Goal: Task Accomplishment & Management: Manage account settings

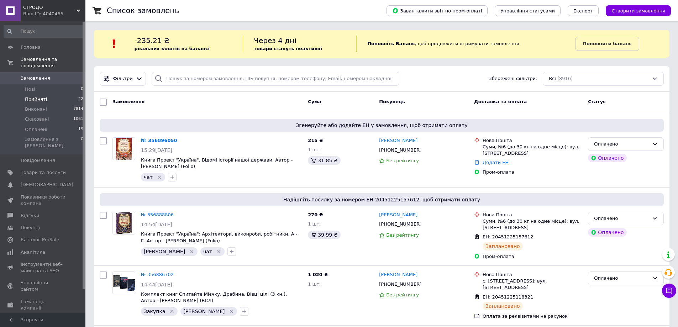
click at [43, 96] on span "Прийняті" at bounding box center [36, 99] width 22 height 6
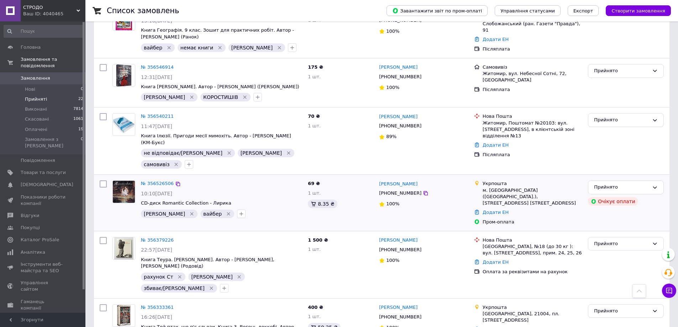
scroll to position [534, 0]
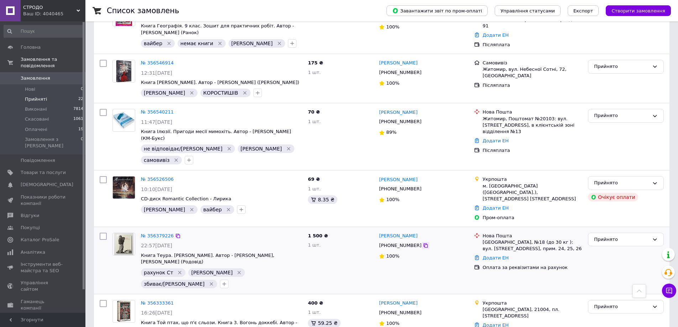
click at [423, 243] on icon at bounding box center [426, 246] width 6 height 6
click at [95, 294] on div "№ 356333361 16:26, 08.08.2025 Книга Той птах, що п'є сльози. Книга 3. Вогонь до…" at bounding box center [381, 322] width 575 height 56
click at [423, 310] on icon at bounding box center [426, 313] width 6 height 6
click at [596, 230] on div "Прийнято" at bounding box center [625, 260] width 81 height 61
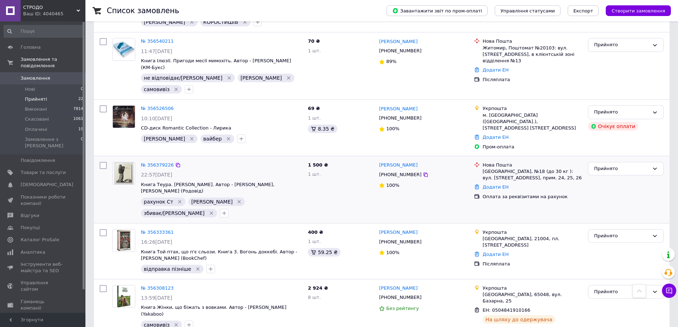
scroll to position [605, 0]
click at [164, 229] on link "№ 356333361" at bounding box center [157, 231] width 33 height 5
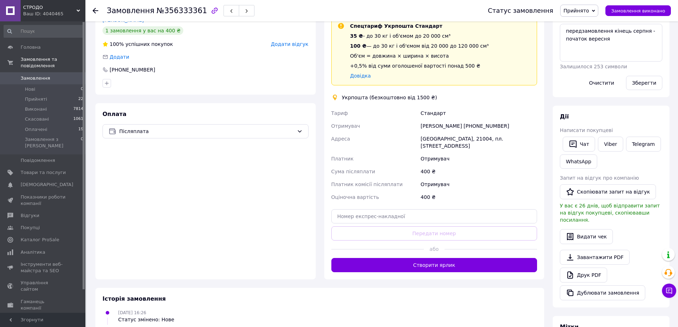
scroll to position [53, 0]
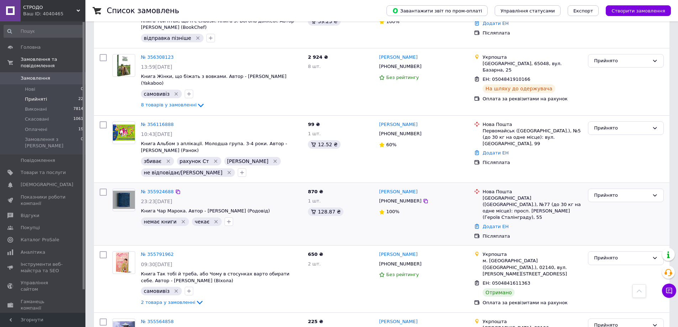
scroll to position [824, 0]
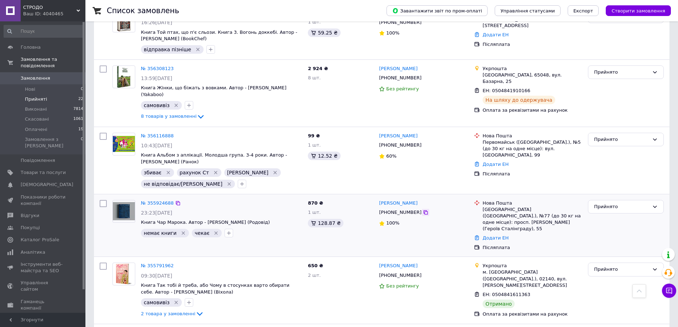
click at [423, 210] on icon at bounding box center [425, 212] width 4 height 4
click at [588, 197] on div "Прийнято" at bounding box center [625, 225] width 81 height 57
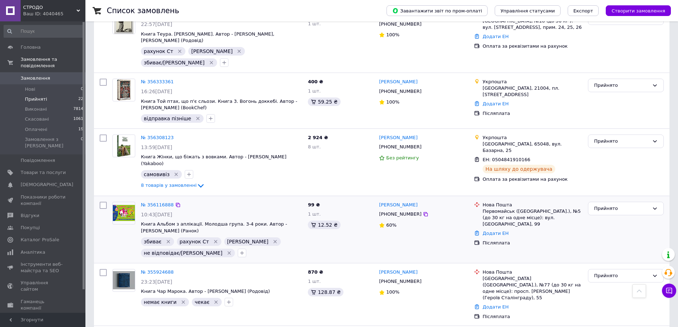
scroll to position [753, 0]
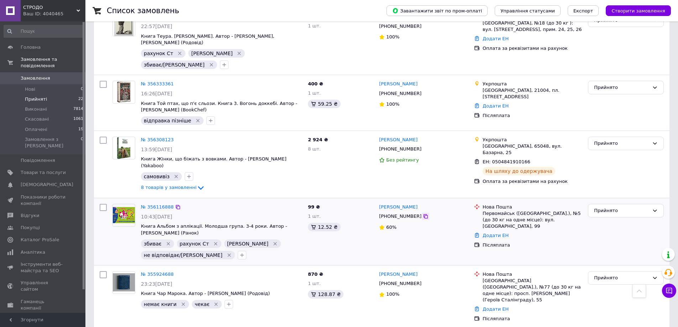
click at [423, 213] on icon at bounding box center [426, 216] width 6 height 6
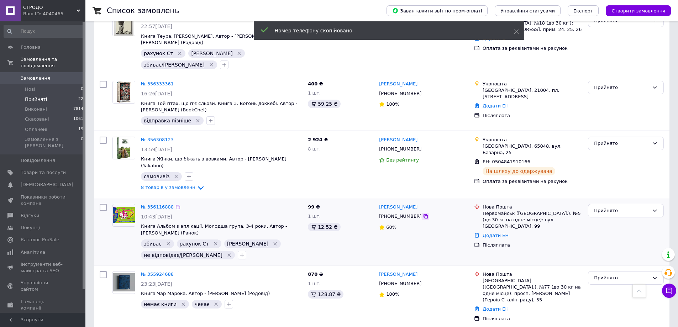
click at [423, 213] on icon at bounding box center [426, 216] width 6 height 6
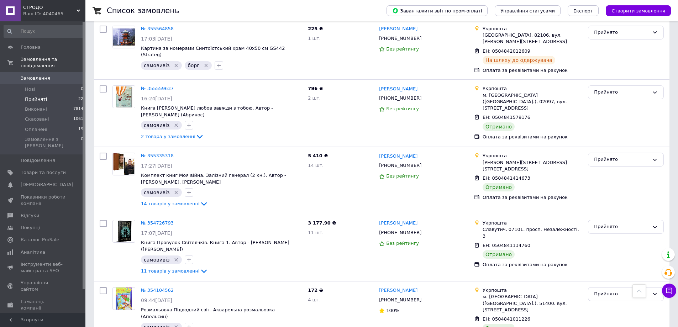
scroll to position [1144, 0]
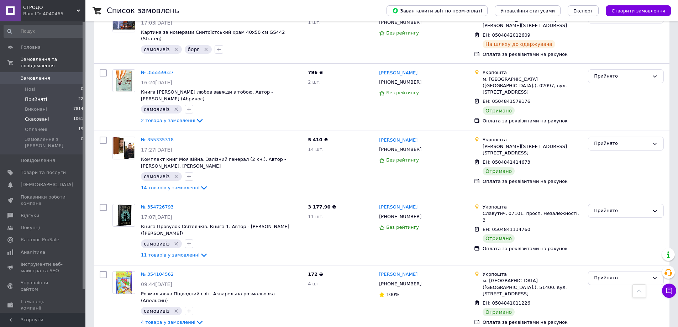
click at [50, 114] on li "Скасовані 1061" at bounding box center [44, 119] width 88 height 10
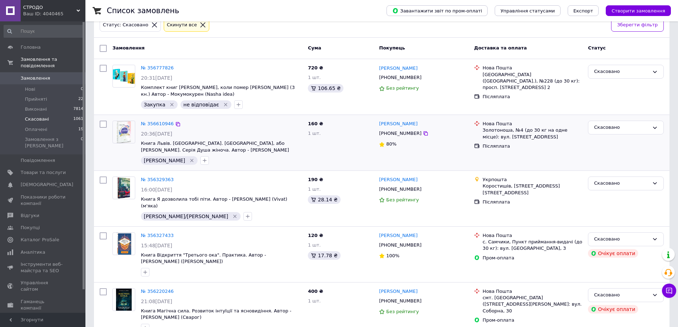
scroll to position [107, 0]
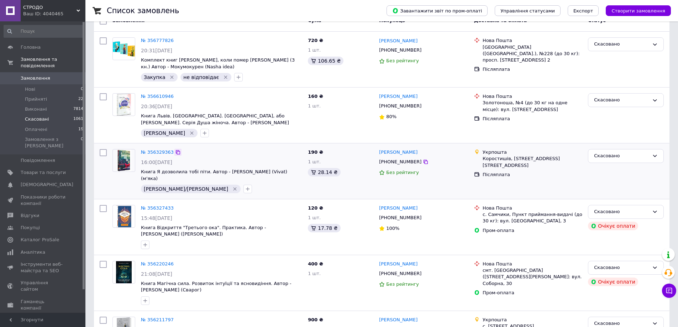
click at [175, 153] on icon at bounding box center [178, 152] width 6 height 6
click at [630, 8] on span "Створити замовлення" at bounding box center [638, 10] width 54 height 5
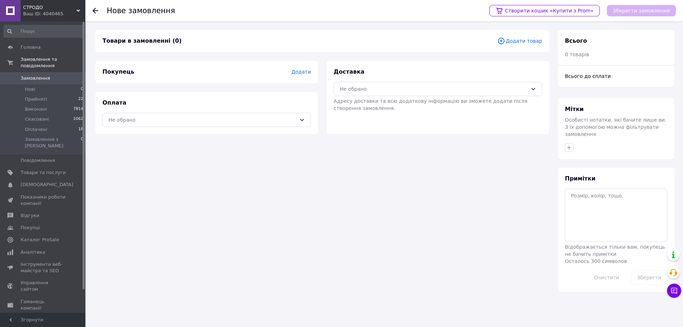
click at [518, 41] on span "Додати товар" at bounding box center [519, 41] width 45 height 8
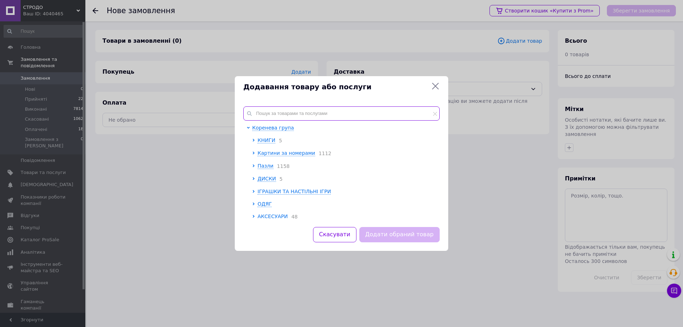
click at [347, 111] on input "text" at bounding box center [341, 113] width 196 height 14
paste input "Комплект книг Цуґаї потойбіччя (3 книги). Автор - Хірому Аракава (Nasha idea)"
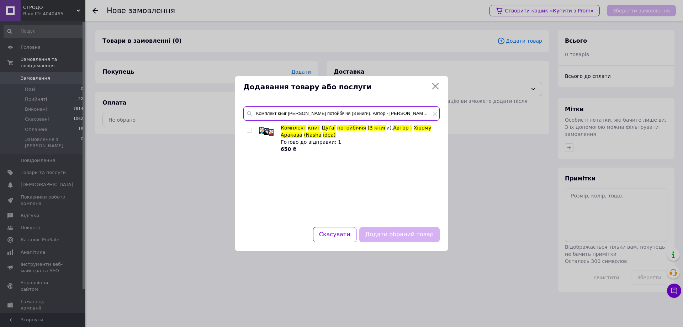
type input "Комплект книг Цуґаї потойбіччя (3 книги). Автор - Хірому Аракава (Nasha idea)"
click at [249, 131] on input "checkbox" at bounding box center [249, 130] width 5 height 5
checkbox input "true"
click at [381, 231] on button "Додати обраний товар" at bounding box center [399, 234] width 80 height 15
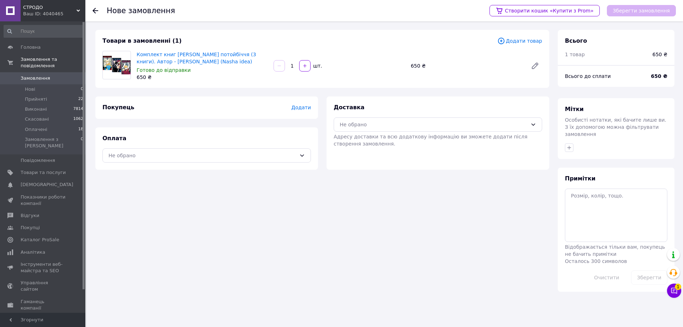
click at [634, 168] on div "Примітки Відображається тільки вам, покупець не бачить примітки Осталось 300 си…" at bounding box center [616, 230] width 117 height 124
click at [502, 41] on icon at bounding box center [501, 40] width 2 height 2
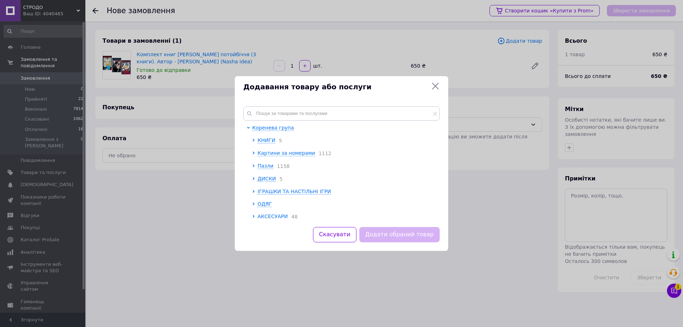
click at [353, 105] on div "Коренева група КНИГИ 5 Картини за номерами 1112 Пазли 1158 ДИСКИ 5 ІГРАШКИ ТА Н…" at bounding box center [341, 162] width 213 height 129
click at [346, 115] on input "text" at bounding box center [341, 113] width 196 height 14
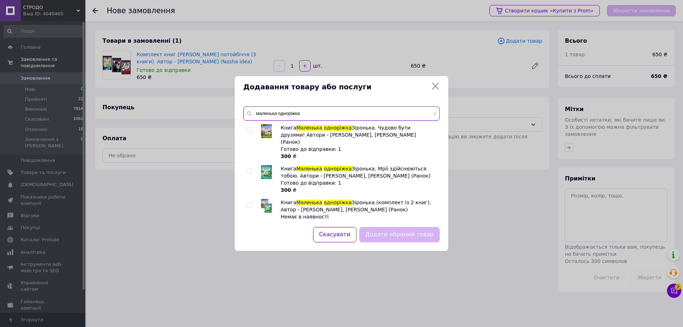
type input "маленька одноріжка"
click at [249, 131] on input "checkbox" at bounding box center [249, 130] width 5 height 5
checkbox input "true"
click at [414, 232] on button "Додати обраний товар" at bounding box center [399, 234] width 80 height 15
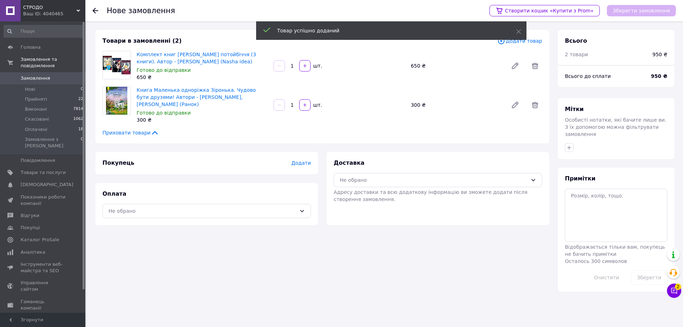
click at [398, 164] on div "Доставка Не обрано Адресу доставки та всю додаткову інформацію ви зможете додат…" at bounding box center [438, 181] width 209 height 44
click at [388, 180] on div "Не обрано" at bounding box center [438, 180] width 209 height 14
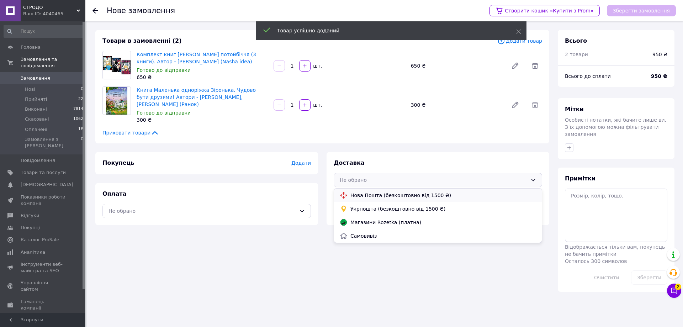
click at [362, 192] on span "Нова Пошта (безкоштовно від 1500 ₴)" at bounding box center [443, 195] width 186 height 7
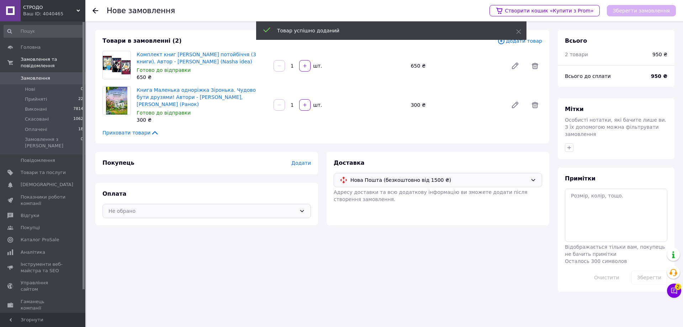
click at [256, 207] on div "Не обрано" at bounding box center [203, 211] width 188 height 8
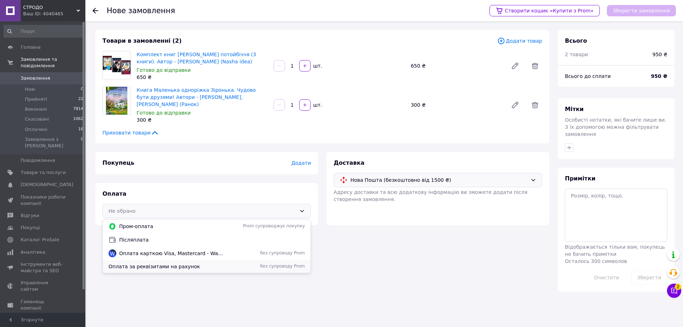
click at [237, 263] on span "без супроводу Prom" at bounding box center [266, 266] width 77 height 6
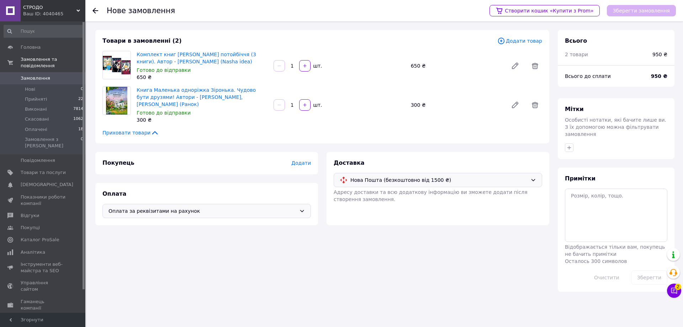
click at [306, 160] on span "Додати" at bounding box center [301, 163] width 20 height 6
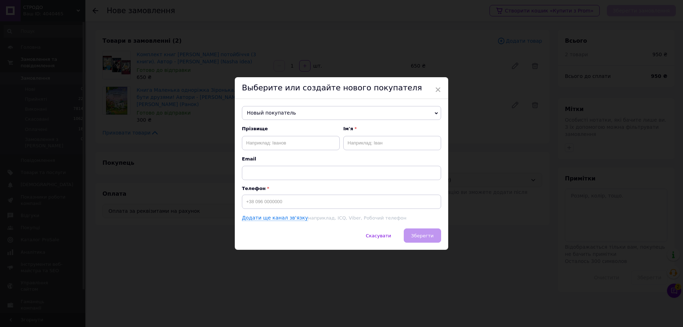
click at [296, 106] on span "Новый покупатель" at bounding box center [341, 113] width 199 height 14
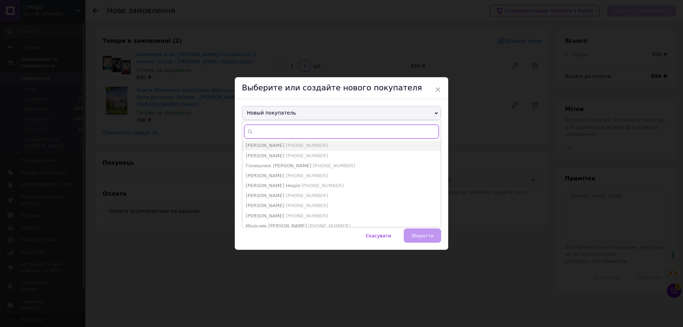
type input "м"
paste input "+380969330909"
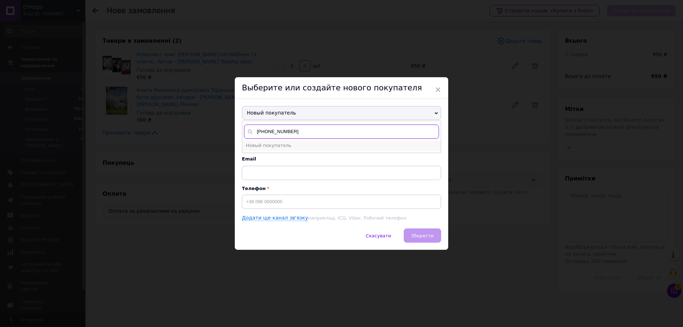
type input "+380969330909"
click at [302, 148] on li "Новый покупатель" at bounding box center [341, 146] width 199 height 10
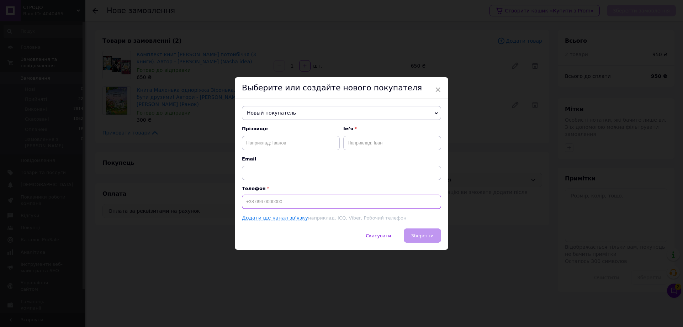
click at [275, 196] on input at bounding box center [341, 202] width 199 height 14
paste input "+380969330909"
type input "+380969330909"
click at [362, 140] on input "text" at bounding box center [392, 143] width 98 height 14
click at [487, 115] on div "× Выберите или создайте нового покупателя Новый покупатель Березинець Олександр…" at bounding box center [341, 163] width 683 height 327
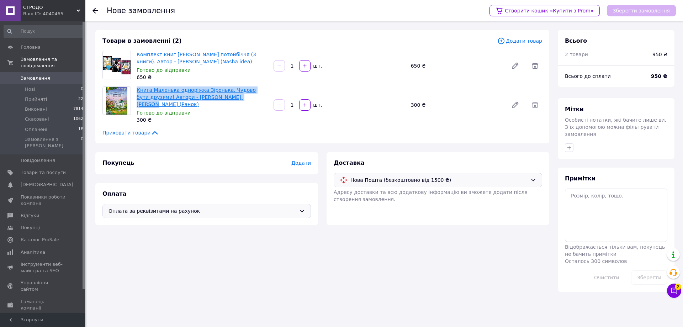
drag, startPoint x: 135, startPoint y: 90, endPoint x: 235, endPoint y: 100, distance: 100.8
click at [235, 100] on div "Книга Маленька одноріжка Зіронька. Чудово бути друзями! Автори - Міла Берг, Мар…" at bounding box center [202, 105] width 137 height 40
copy link "Книга Маленька одноріжка Зіронька. Чудово бути друзями! Автори - Міла Берг, Мар…"
click at [284, 293] on div "Нове замовлення Створити кошик «Купити з Prom» Зберегти замовлення Товари в зам…" at bounding box center [385, 160] width 596 height 279
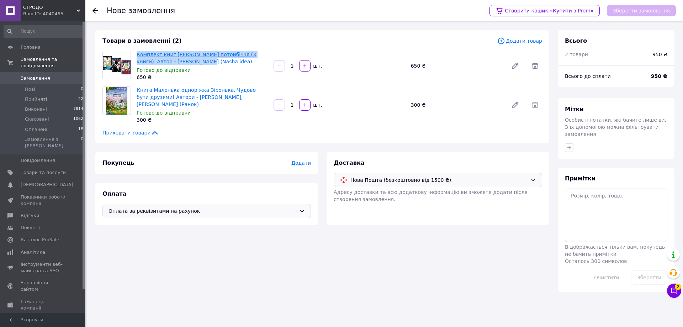
drag, startPoint x: 135, startPoint y: 53, endPoint x: 188, endPoint y: 61, distance: 53.3
click at [188, 61] on div "Комплект книг Цуґаї потойбіччя (3 книги). Автор - Хірому Аракава (Nasha idea) Г…" at bounding box center [202, 65] width 137 height 33
copy link "Комплект книг Цуґаї потойбіччя (3 книги). Автор - Хірому Аракава (Nash"
click at [45, 75] on span "Замовлення" at bounding box center [36, 78] width 30 height 6
